Goal: Information Seeking & Learning: Learn about a topic

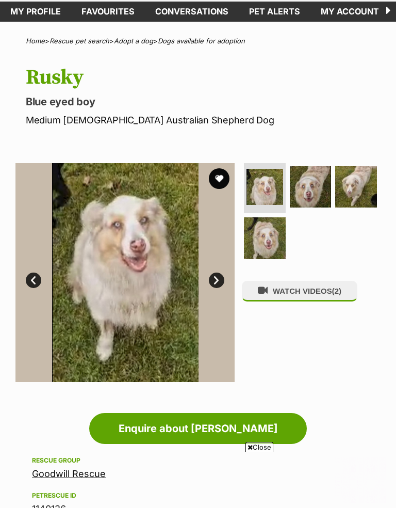
click at [217, 276] on link "Next" at bounding box center [216, 279] width 15 height 15
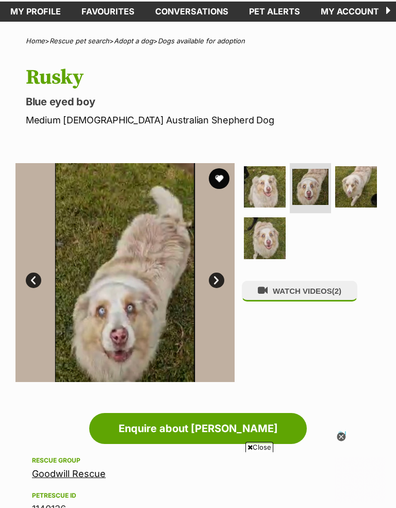
click at [216, 278] on link "Next" at bounding box center [216, 279] width 15 height 15
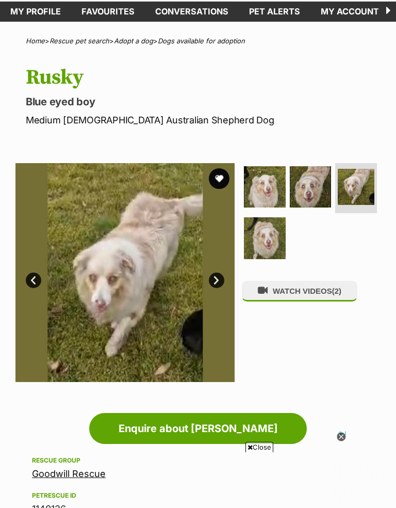
click at [215, 282] on link "Next" at bounding box center [216, 279] width 15 height 15
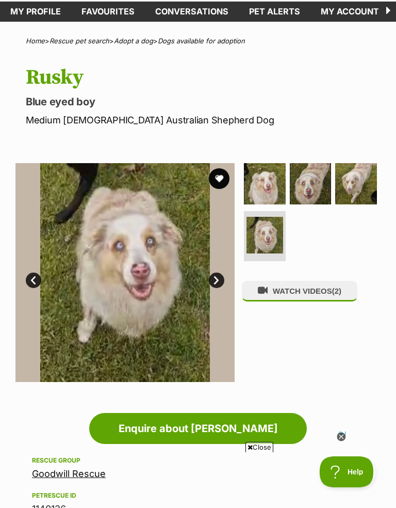
click at [321, 291] on button "WATCH VIDEOS (2)" at bounding box center [300, 291] width 116 height 20
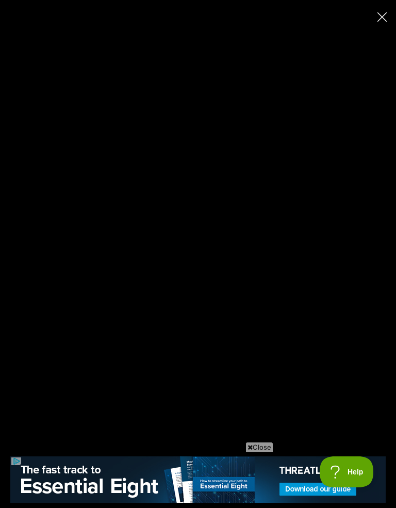
type input "100"
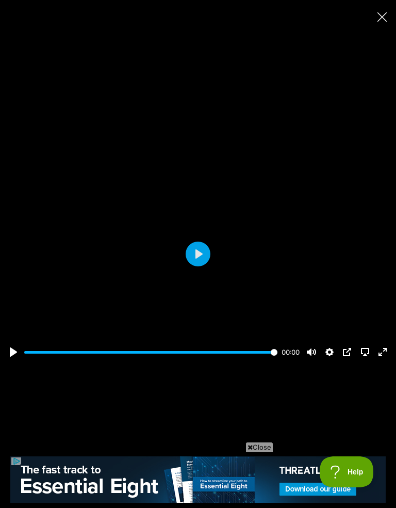
click at [379, 15] on icon "Close" at bounding box center [382, 16] width 9 height 9
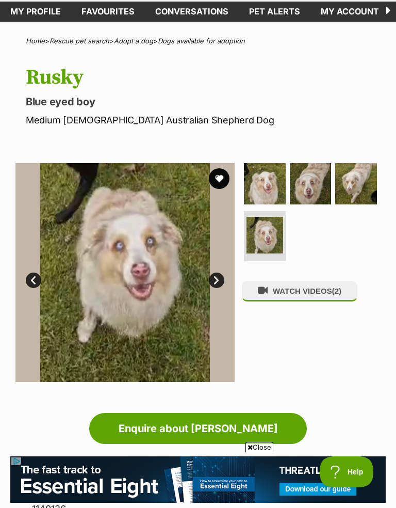
click at [339, 291] on span "(2)" at bounding box center [336, 290] width 9 height 9
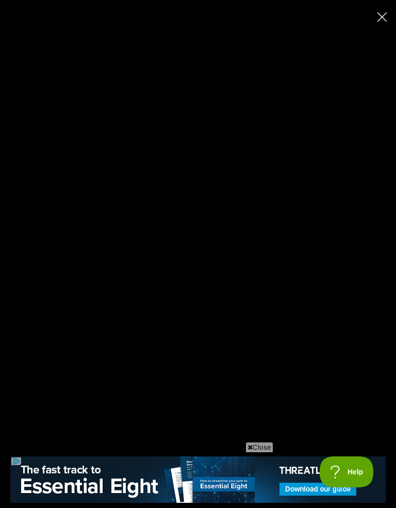
click at [384, 20] on icon "Close" at bounding box center [382, 16] width 9 height 9
type input "33.68"
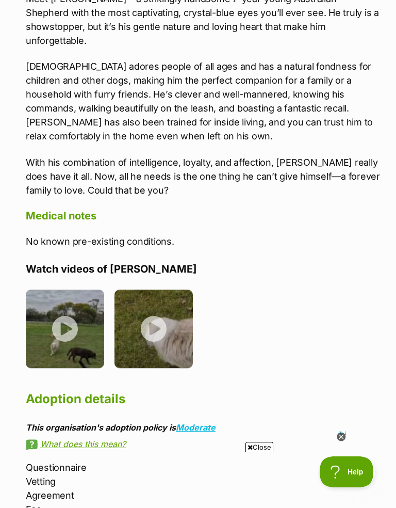
scroll to position [975, 0]
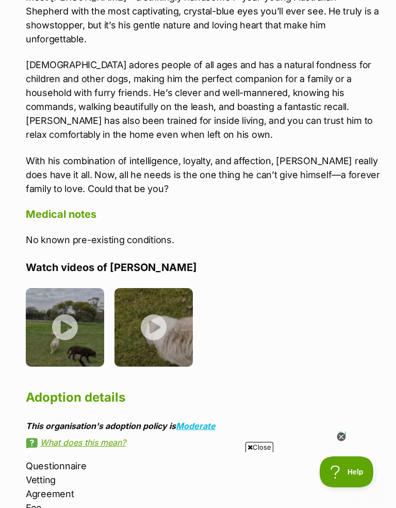
click at [164, 328] on img at bounding box center [154, 327] width 78 height 78
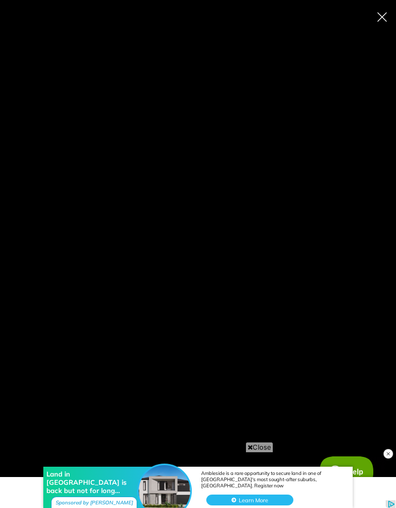
scroll to position [0, 0]
type input "100"
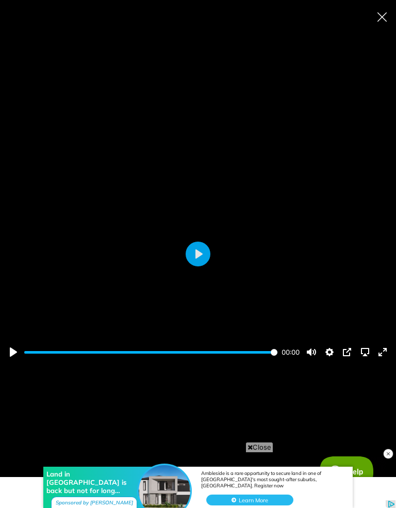
click at [379, 17] on icon "Close" at bounding box center [382, 16] width 9 height 9
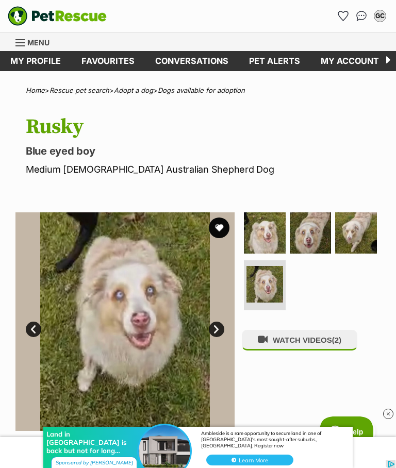
click at [109, 59] on link "Favourites" at bounding box center [108, 61] width 74 height 20
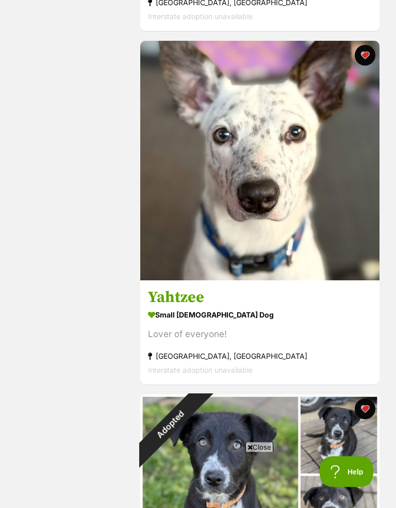
scroll to position [539, 0]
click at [217, 323] on section "small female Dog Lover of everyone! Belmont, VIC Interstate adoption unavailable" at bounding box center [260, 342] width 224 height 70
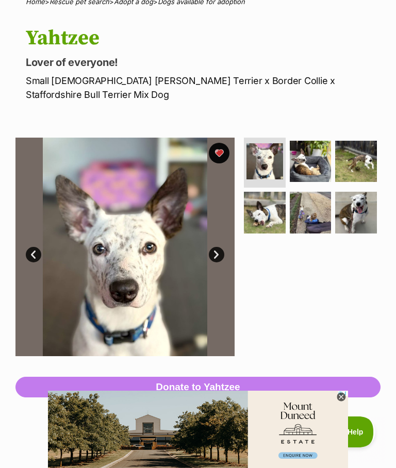
click at [368, 163] on img at bounding box center [356, 162] width 42 height 42
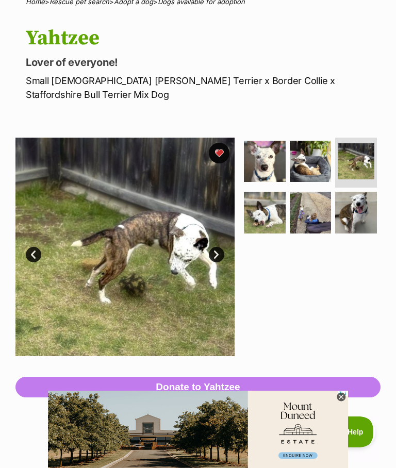
click at [360, 209] on img at bounding box center [356, 213] width 42 height 42
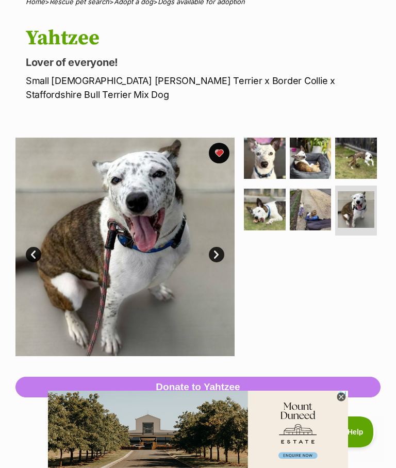
click at [317, 207] on img at bounding box center [311, 210] width 42 height 42
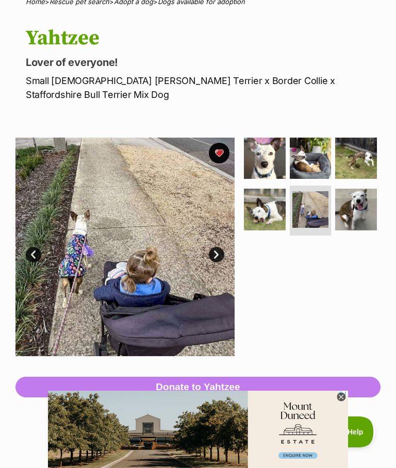
click at [271, 211] on img at bounding box center [265, 210] width 42 height 42
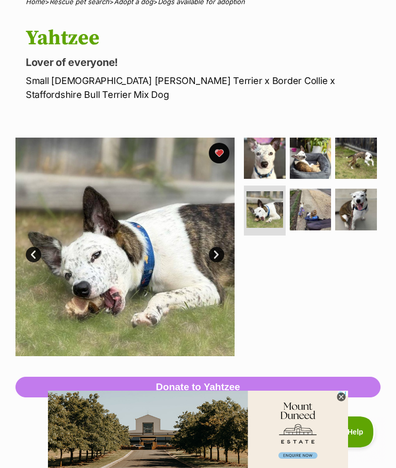
click at [321, 167] on img at bounding box center [311, 159] width 42 height 42
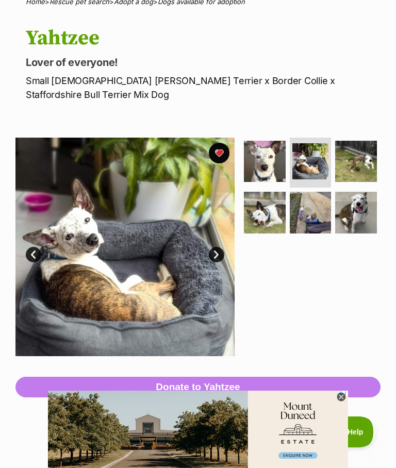
click at [270, 165] on img at bounding box center [265, 162] width 42 height 42
